Goal: Task Accomplishment & Management: Manage account settings

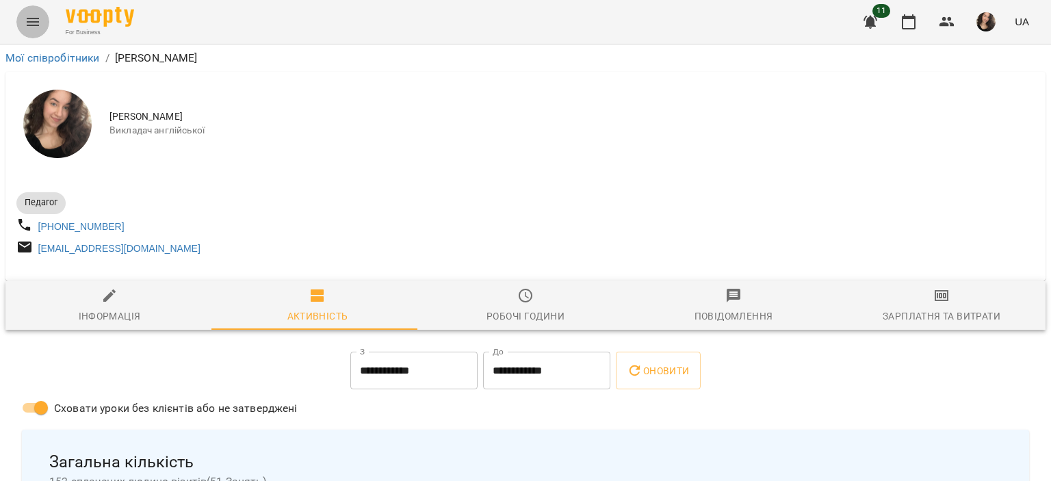
click at [29, 24] on icon "Menu" at bounding box center [33, 22] width 16 height 16
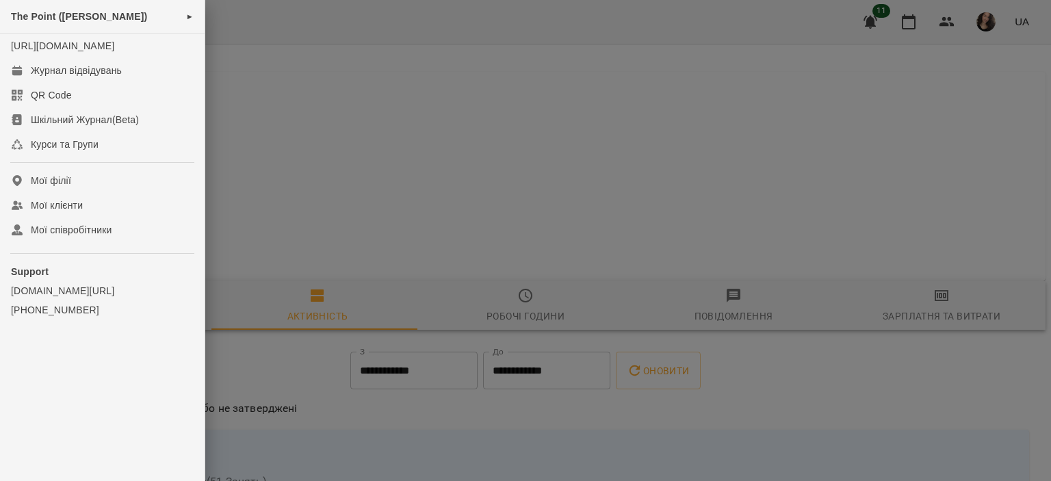
click at [77, 18] on span "The Point ([PERSON_NAME])" at bounding box center [79, 16] width 136 height 11
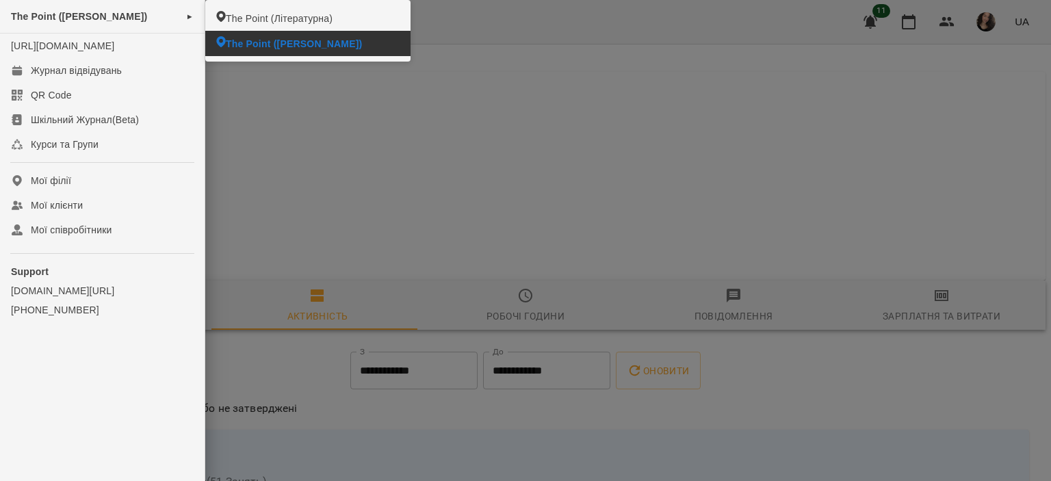
click at [249, 47] on span "The Point ([PERSON_NAME])" at bounding box center [294, 44] width 136 height 14
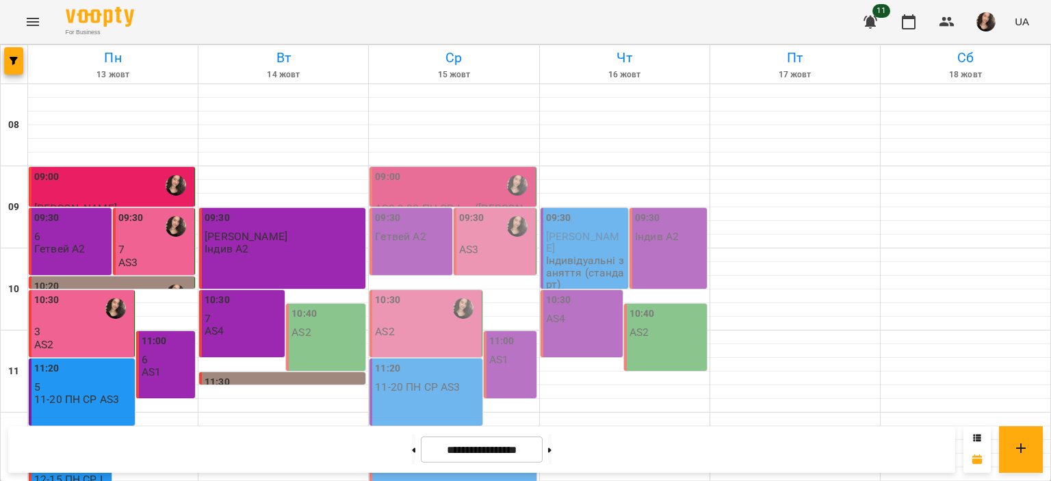
scroll to position [649, 0]
click at [40, 27] on icon "Menu" at bounding box center [33, 22] width 16 height 16
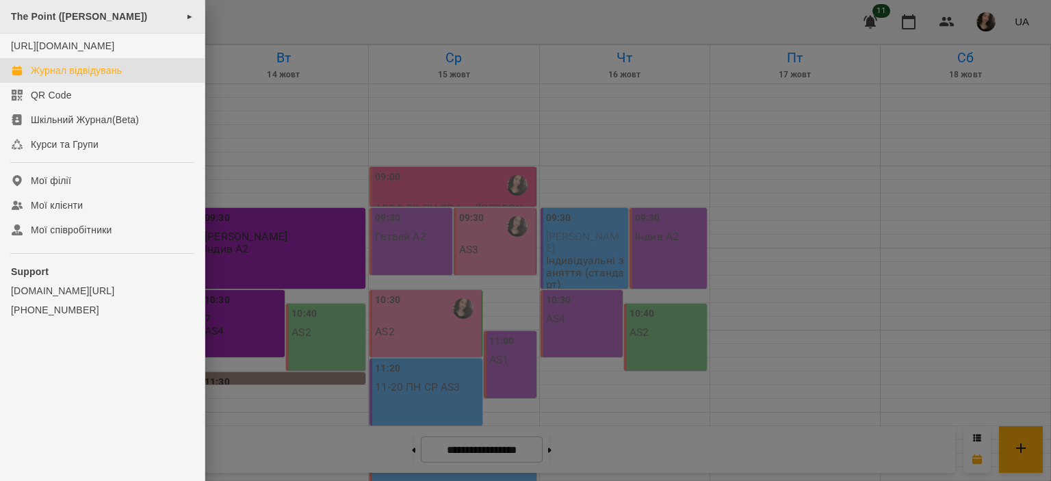
click at [58, 27] on div "The Point (Донцова) ►" at bounding box center [102, 17] width 205 height 34
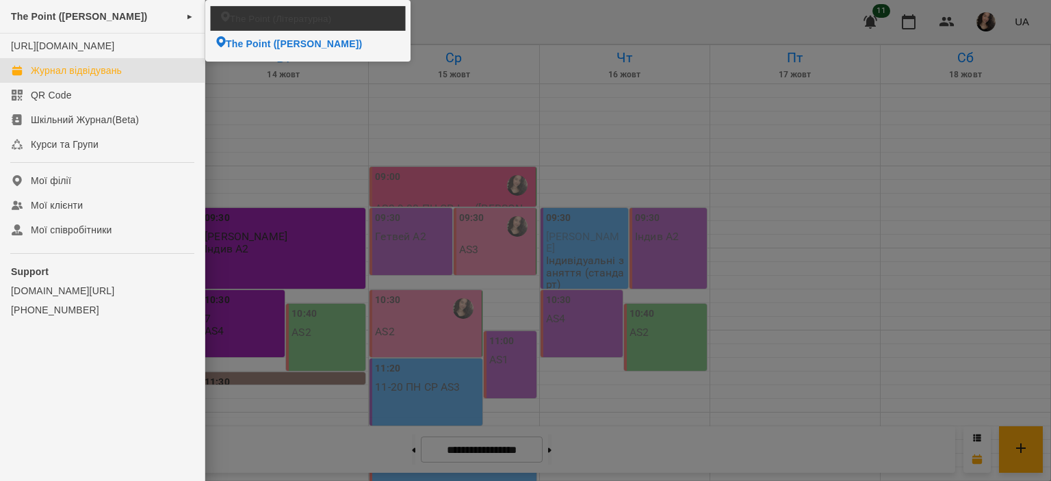
click at [250, 21] on span "The Point (Літературна)" at bounding box center [280, 18] width 101 height 13
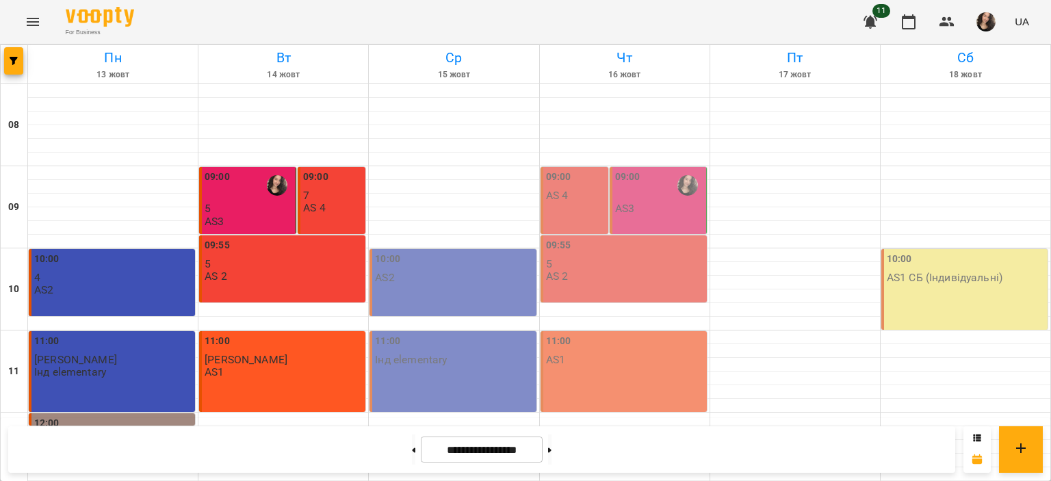
scroll to position [649, 0]
click at [412, 450] on button at bounding box center [413, 449] width 3 height 30
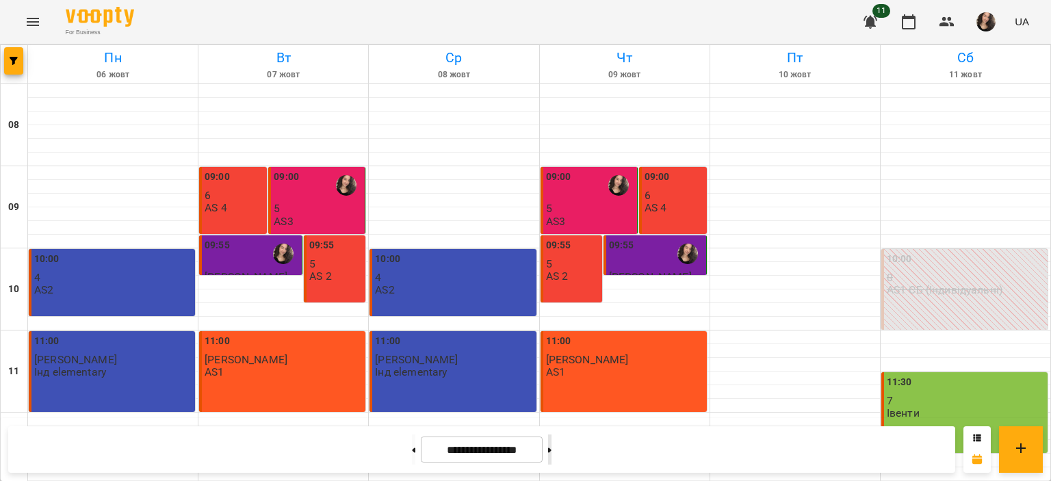
click at [551, 446] on button at bounding box center [549, 449] width 3 height 30
type input "**********"
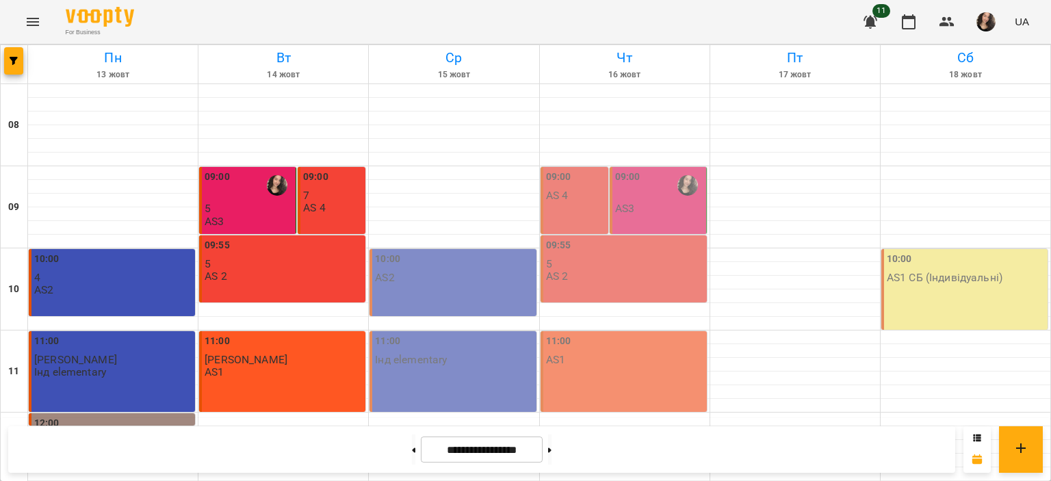
scroll to position [0, 0]
click at [29, 18] on icon "Menu" at bounding box center [33, 22] width 12 height 8
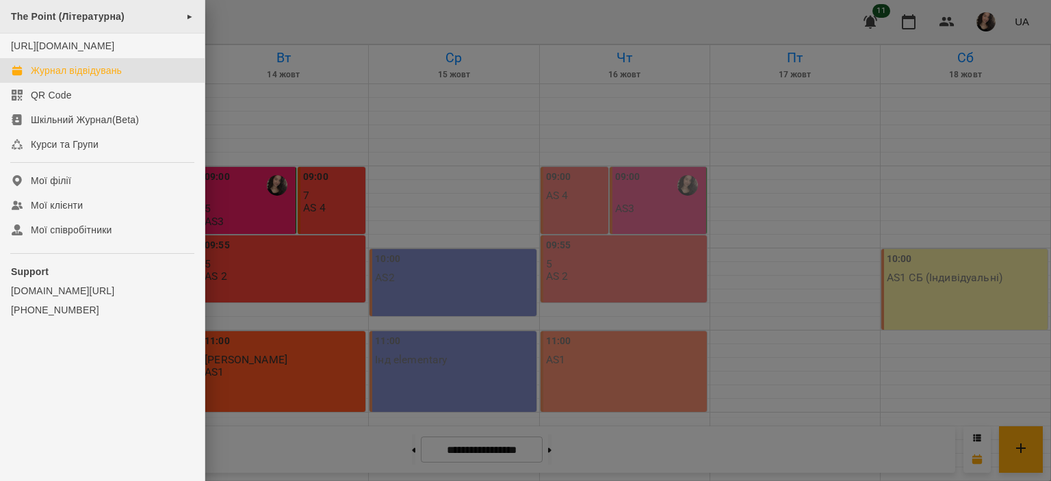
click at [60, 15] on span "The Point (Літературна)" at bounding box center [68, 16] width 114 height 11
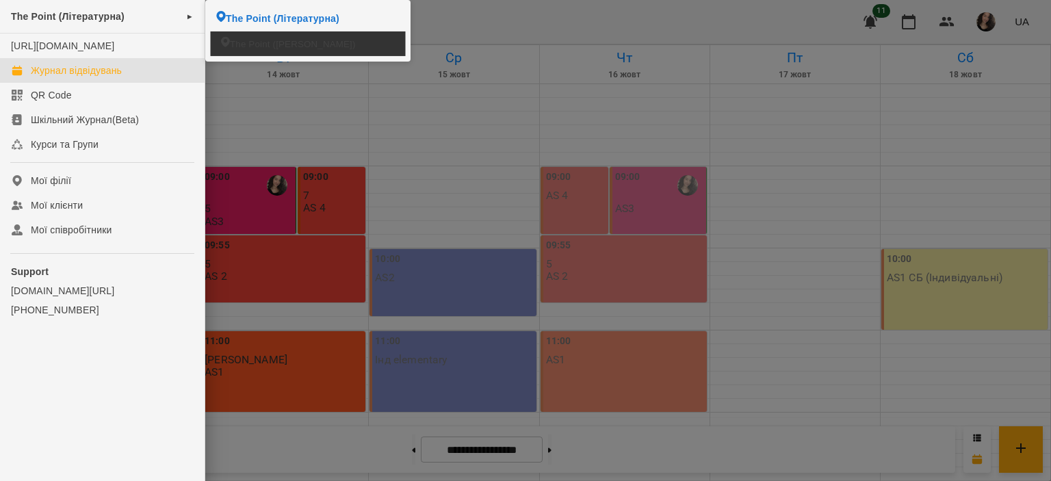
click at [241, 44] on span "The Point ([PERSON_NAME])" at bounding box center [293, 43] width 126 height 13
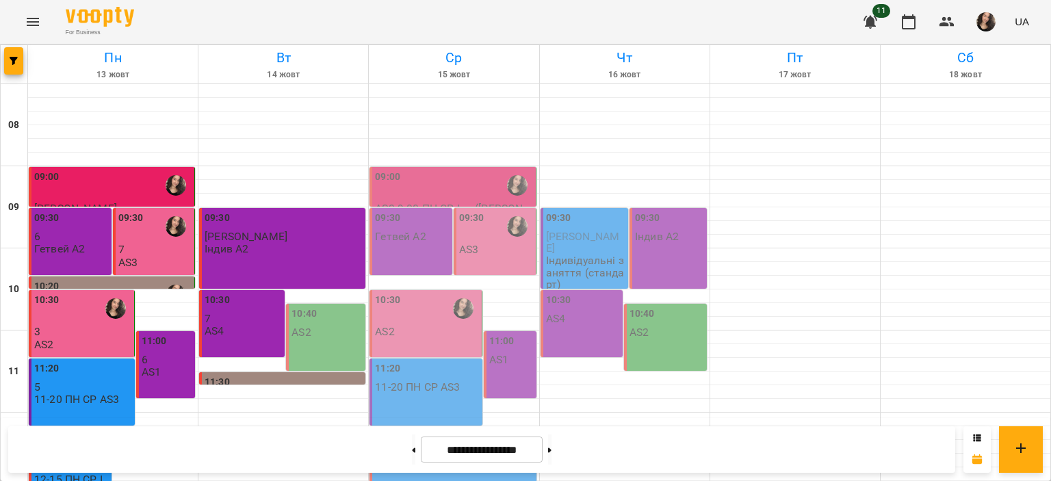
click at [1050, 3] on div "For Business 11 UA" at bounding box center [525, 22] width 1051 height 44
